Goal: Navigation & Orientation: Understand site structure

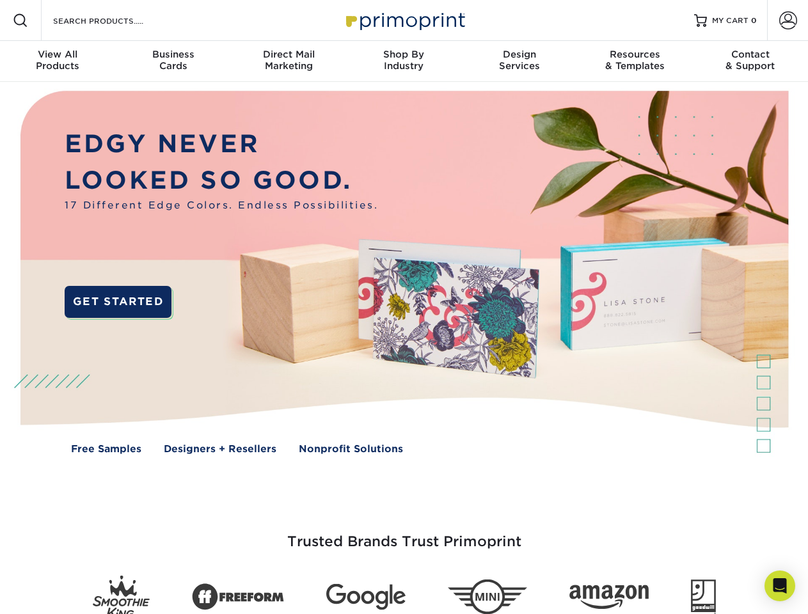
click at [404, 307] on img at bounding box center [404, 282] width 800 height 400
click at [20, 20] on span at bounding box center [20, 20] width 15 height 15
click at [788, 20] on span at bounding box center [788, 21] width 18 height 18
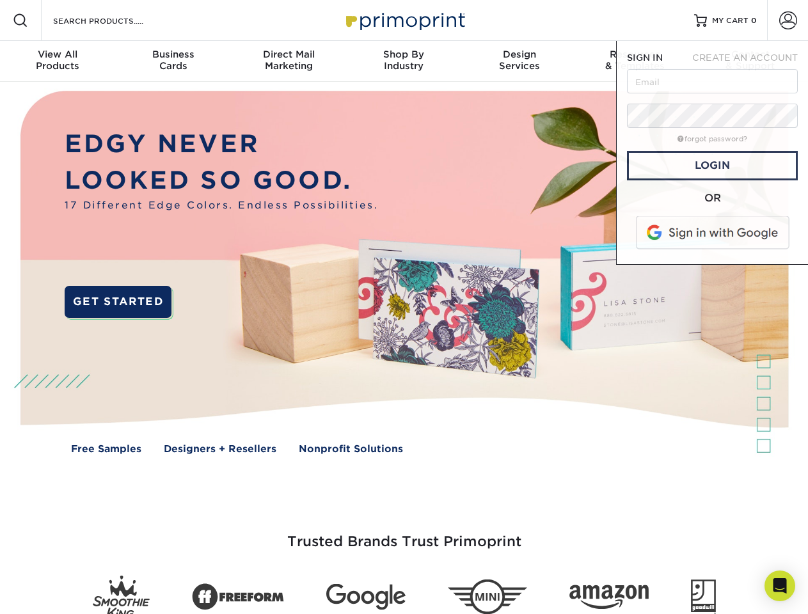
click at [58, 61] on div "View All Products" at bounding box center [57, 60] width 115 height 23
click at [173, 61] on div "Business Cards" at bounding box center [172, 60] width 115 height 23
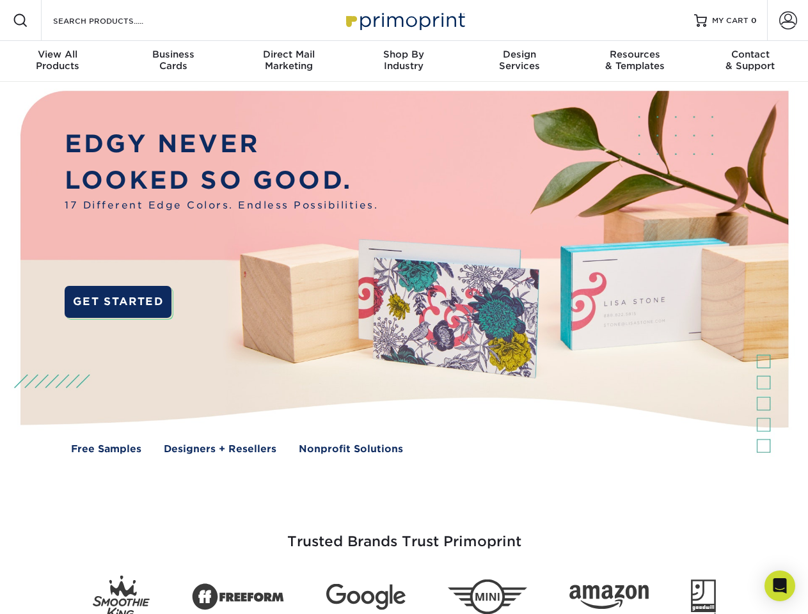
click at [289, 61] on div "Direct Mail Marketing" at bounding box center [288, 60] width 115 height 23
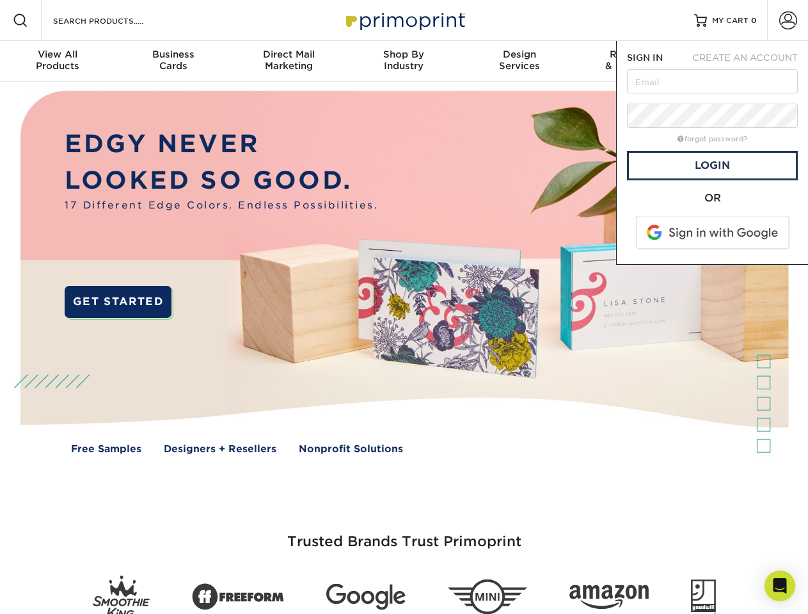
click at [404, 61] on div "Shop By Industry" at bounding box center [403, 60] width 115 height 23
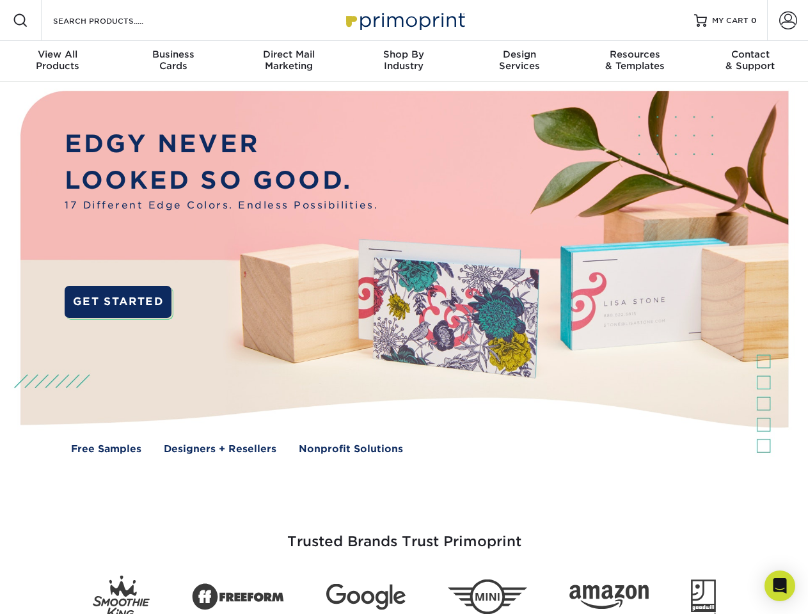
click at [519, 61] on div "Design Services" at bounding box center [519, 60] width 115 height 23
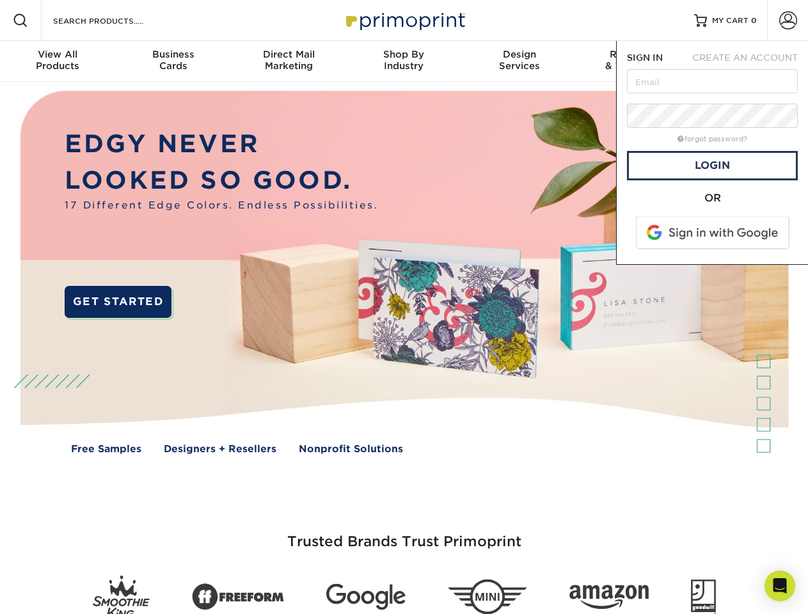
click at [635, 61] on span "SIGN IN" at bounding box center [645, 57] width 36 height 10
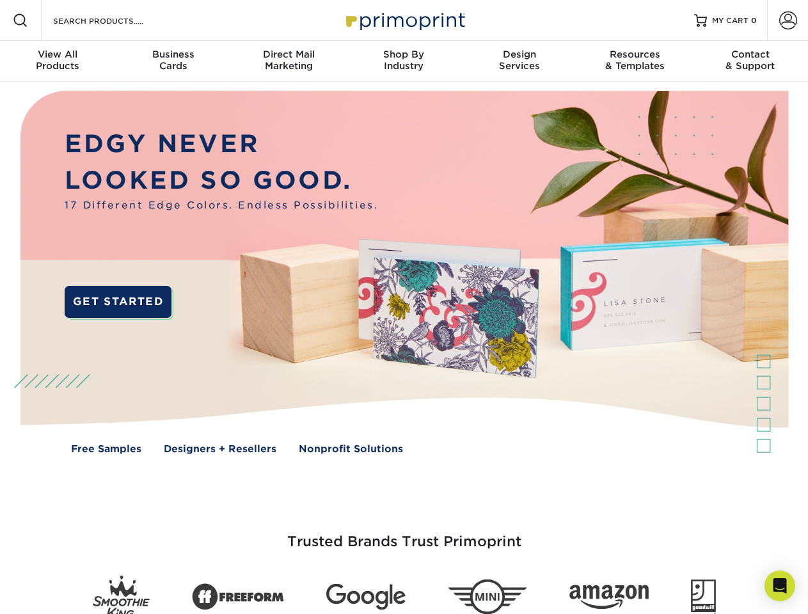
click at [750, 61] on div "Contact & Support" at bounding box center [750, 60] width 115 height 23
